Goal: Information Seeking & Learning: Check status

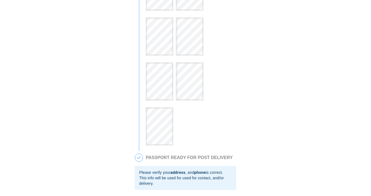
scroll to position [58, 0]
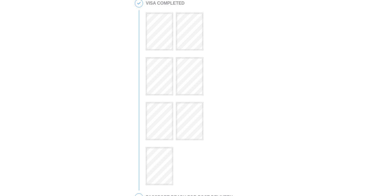
scroll to position [195, 0]
